Goal: Task Accomplishment & Management: Manage account settings

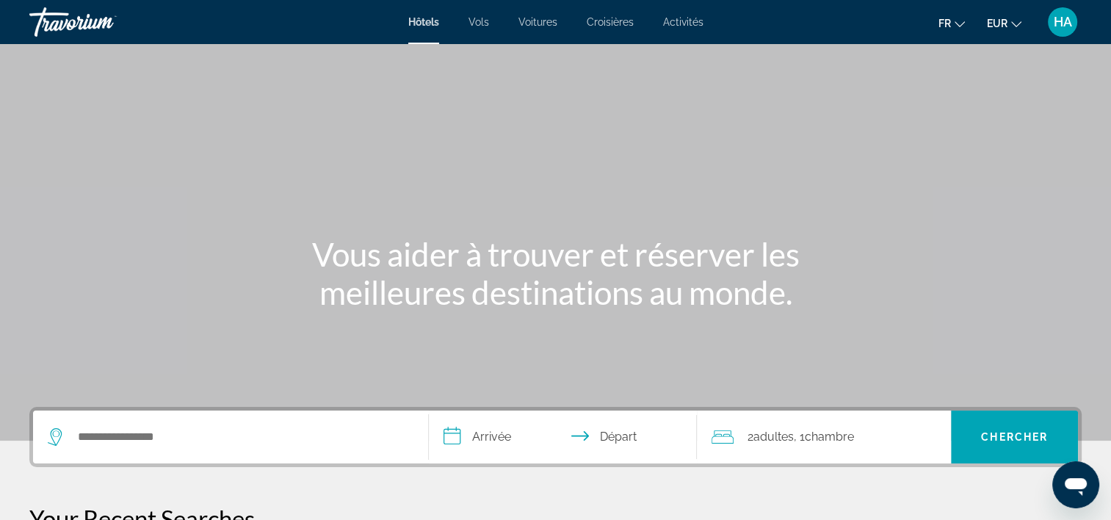
click at [1069, 26] on span "HA" at bounding box center [1063, 22] width 18 height 15
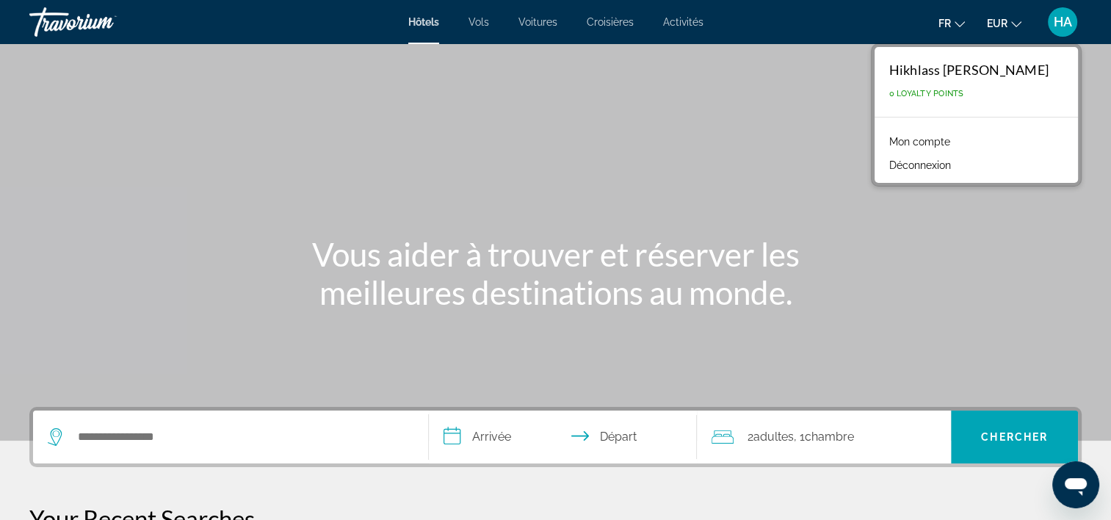
click at [926, 140] on link "Mon compte" at bounding box center [920, 141] width 76 height 19
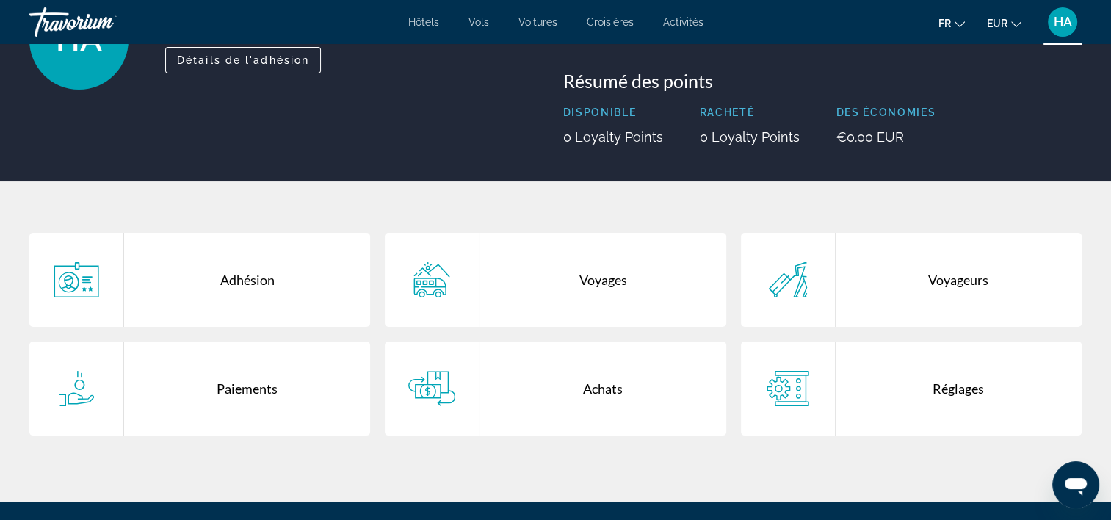
scroll to position [147, 0]
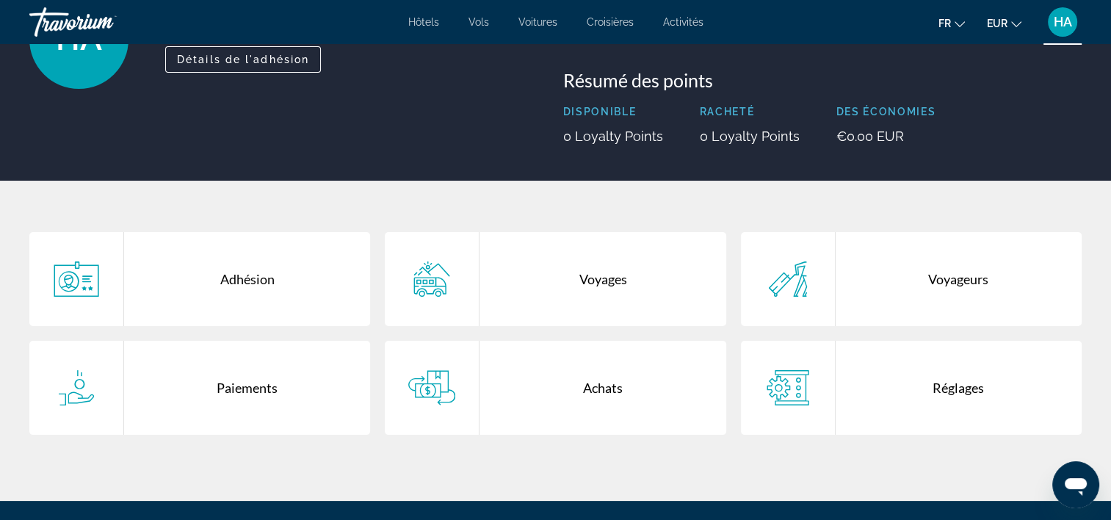
click at [951, 279] on div "Voyageurs" at bounding box center [959, 279] width 246 height 94
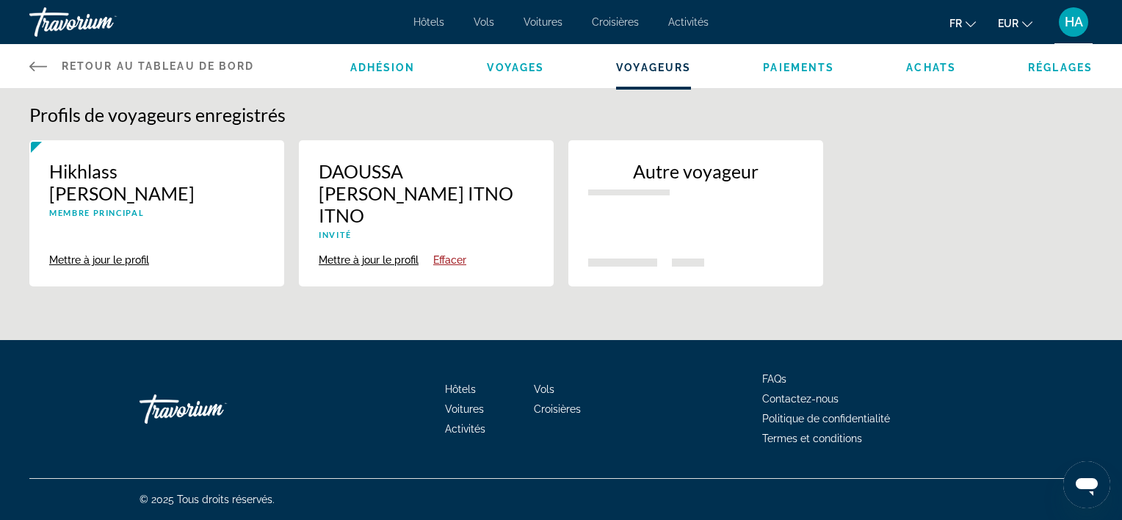
click at [1083, 21] on span "HA" at bounding box center [1074, 22] width 18 height 15
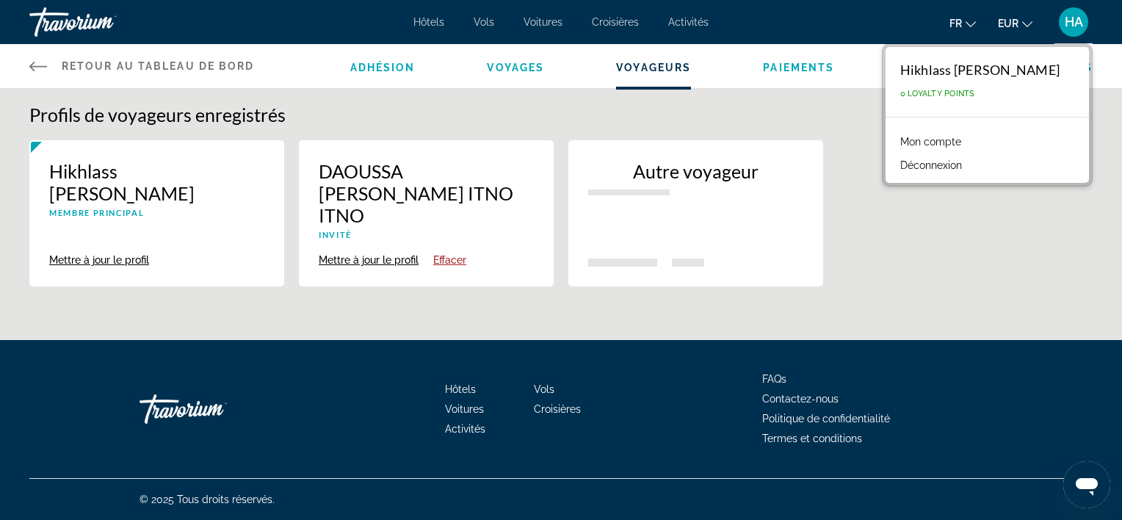
click at [623, 179] on p "Autre voyageur" at bounding box center [695, 171] width 215 height 22
